Goal: Task Accomplishment & Management: Manage account settings

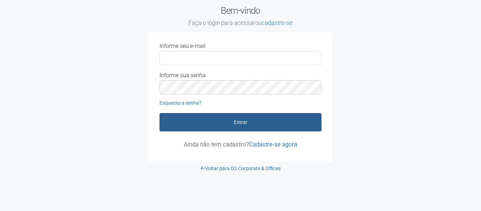
type input "**********"
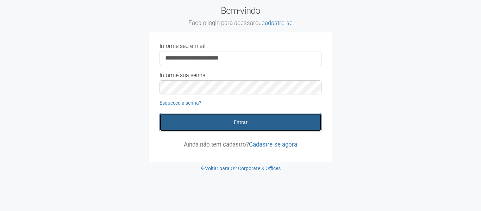
click at [238, 124] on button "Entrar" at bounding box center [241, 122] width 162 height 18
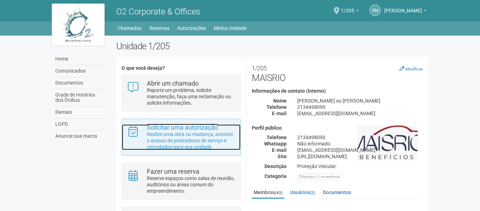
click at [190, 137] on p "Realize uma obra ou mudança, autorize o acesso de prestadores de serviço e conv…" at bounding box center [191, 140] width 88 height 19
